Goal: Find specific page/section: Find specific page/section

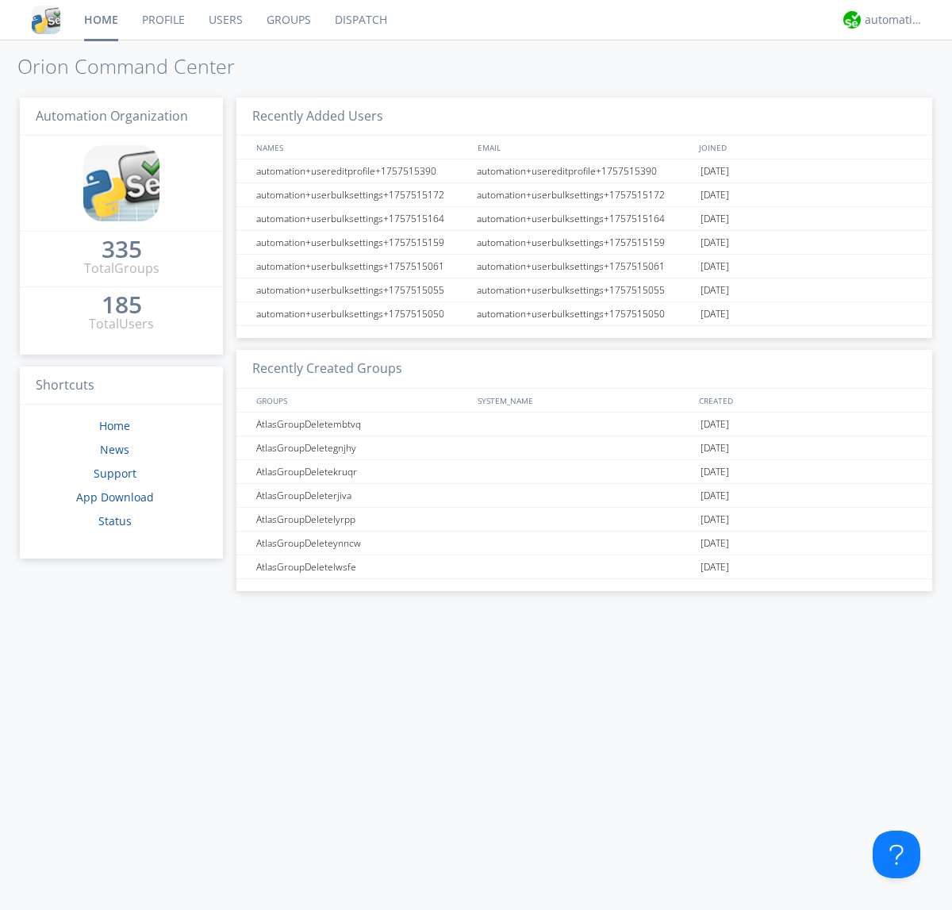
click at [287, 20] on link "Groups" at bounding box center [289, 20] width 68 height 40
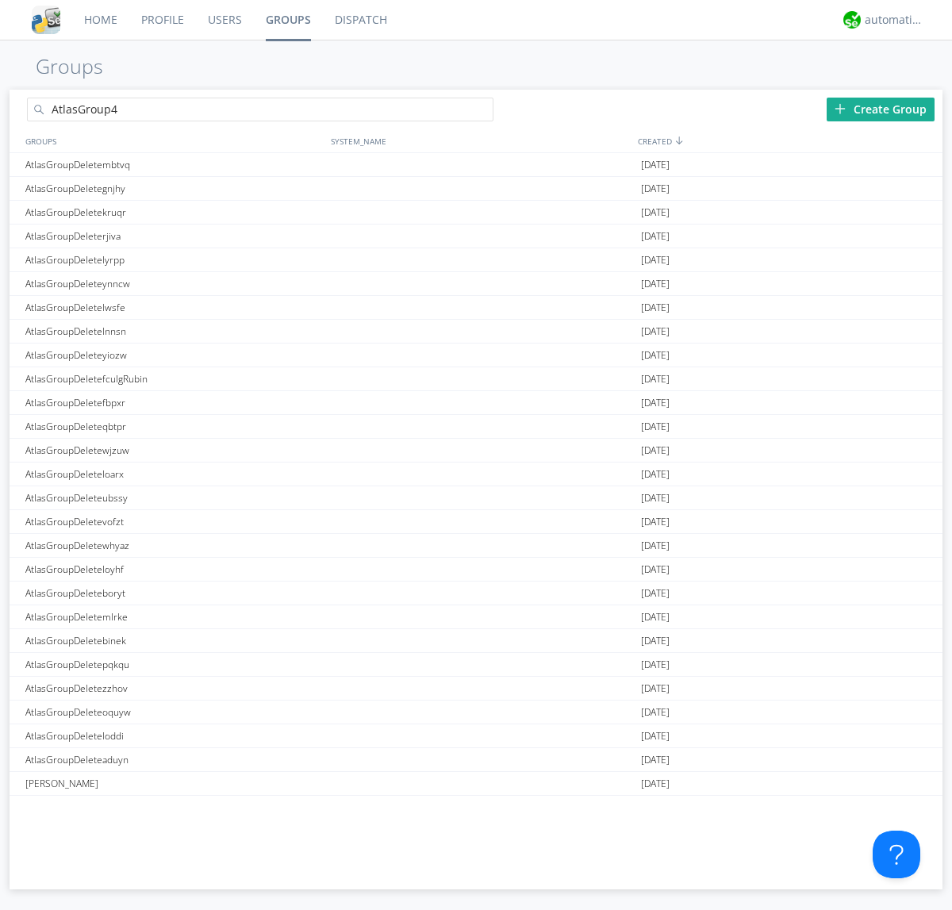
type input "AtlasGroup4"
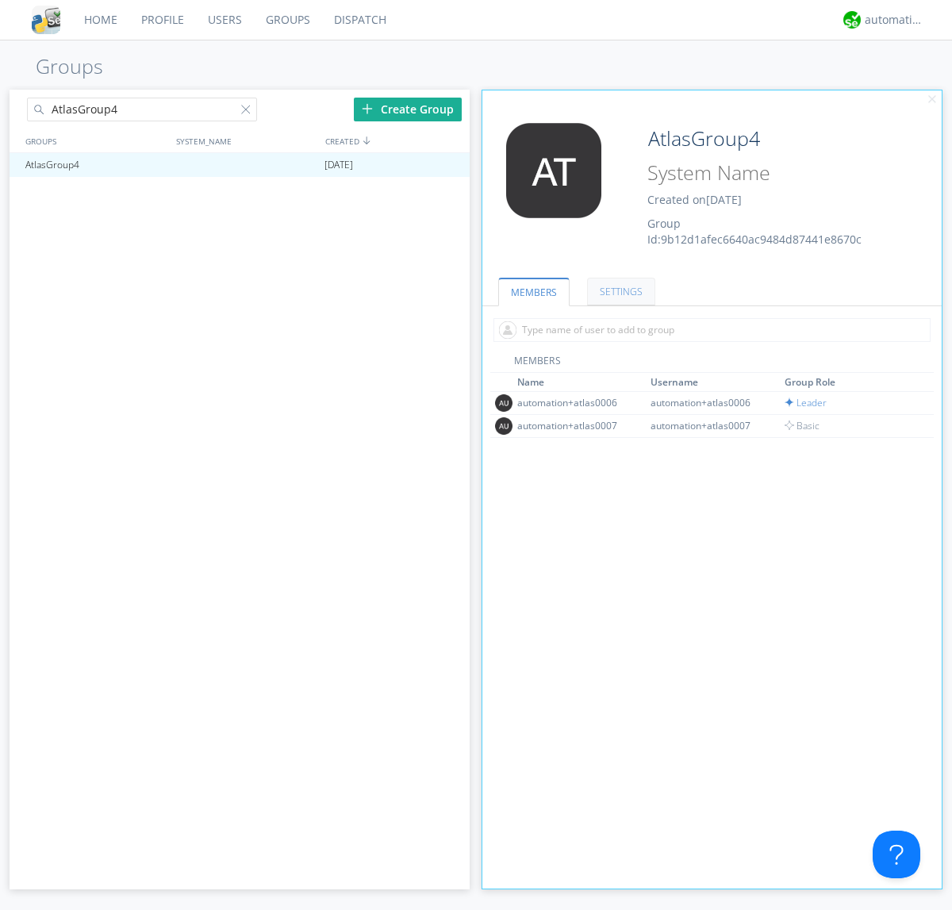
click at [619, 291] on link "SETTINGS" at bounding box center [621, 292] width 68 height 28
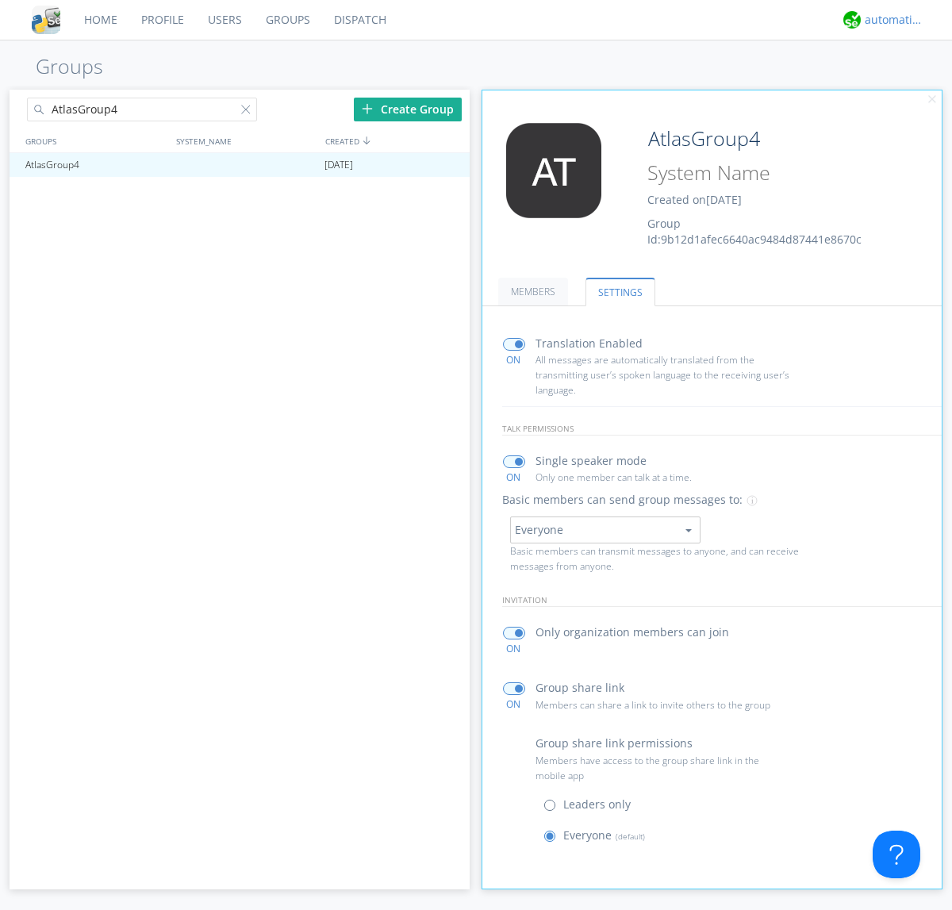
click at [890, 20] on div "automation+atlas" at bounding box center [895, 20] width 60 height 16
